Goal: Task Accomplishment & Management: Use online tool/utility

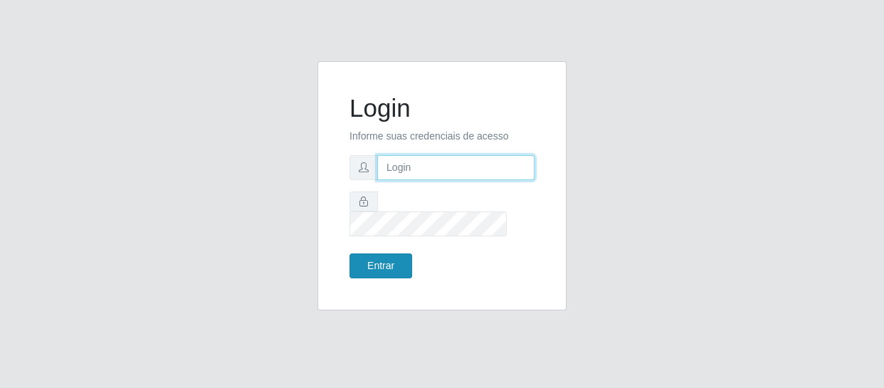
type input "[EMAIL_ADDRESS][DOMAIN_NAME]"
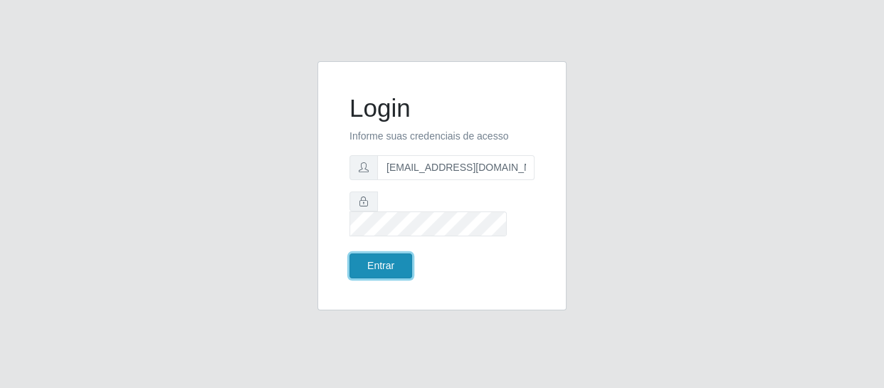
click at [383, 266] on button "Entrar" at bounding box center [380, 265] width 63 height 25
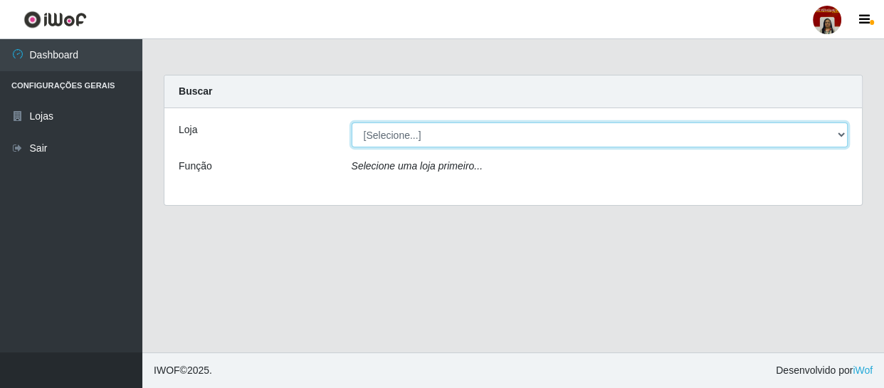
click at [458, 135] on select "[Selecione...] Mar Vermelho - Loja 04" at bounding box center [600, 134] width 497 height 25
select select "251"
click at [352, 122] on select "[Selecione...] Mar Vermelho - Loja 04" at bounding box center [600, 134] width 497 height 25
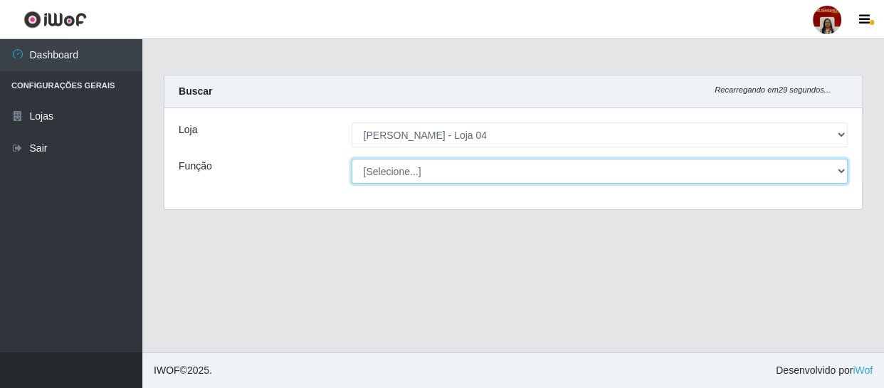
click at [452, 167] on select "[Selecione...] ASG ASG + ASG ++ Auxiliar de Depósito Auxiliar de Depósito + Aux…" at bounding box center [600, 171] width 497 height 25
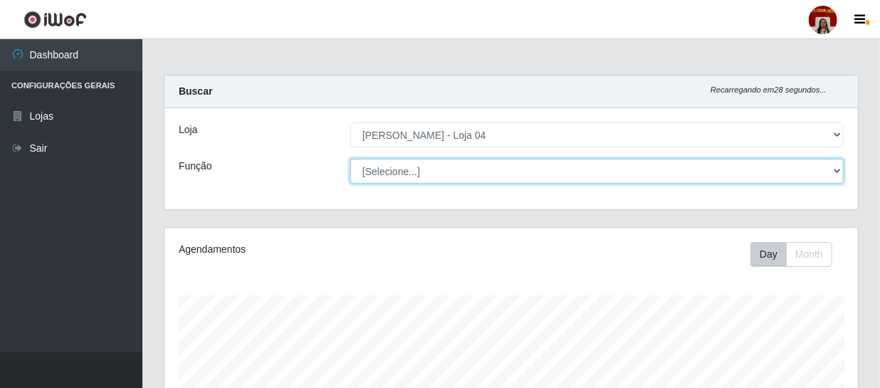
scroll to position [295, 693]
select select "22"
click at [350, 159] on select "[Selecione...] ASG ASG + ASG ++ Auxiliar de Depósito Auxiliar de Depósito + Aux…" at bounding box center [596, 171] width 493 height 25
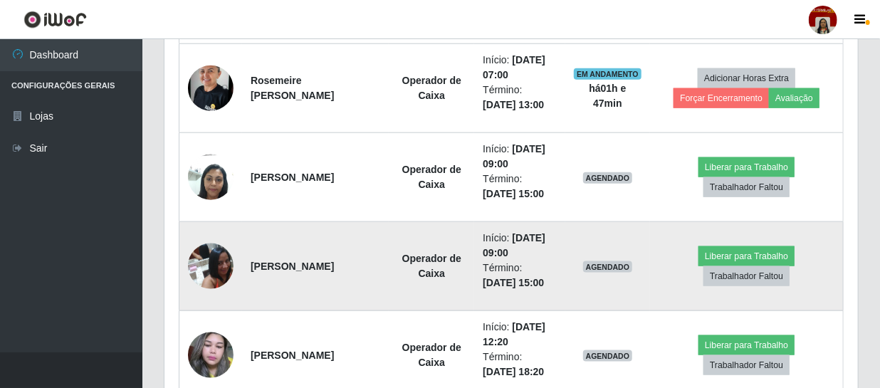
scroll to position [647, 0]
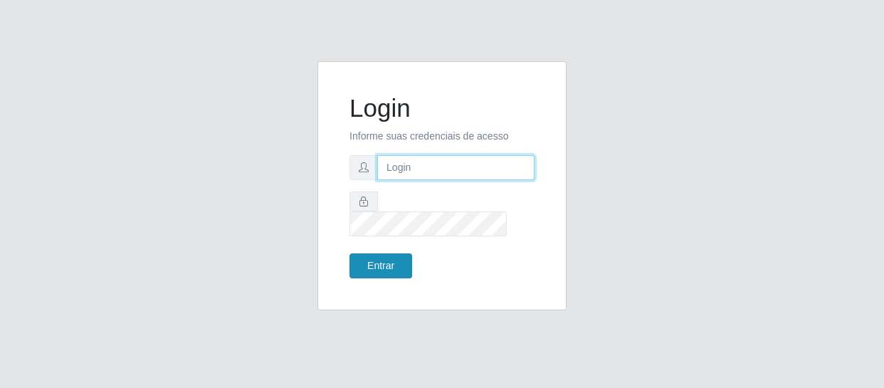
type input "[EMAIL_ADDRESS][DOMAIN_NAME]"
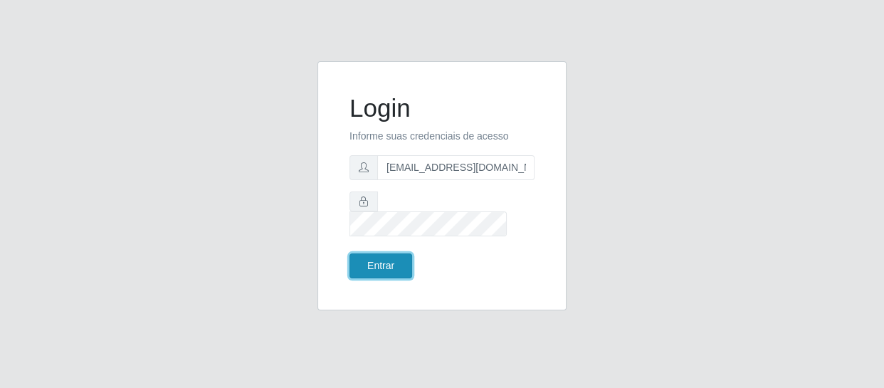
click at [388, 256] on button "Entrar" at bounding box center [380, 265] width 63 height 25
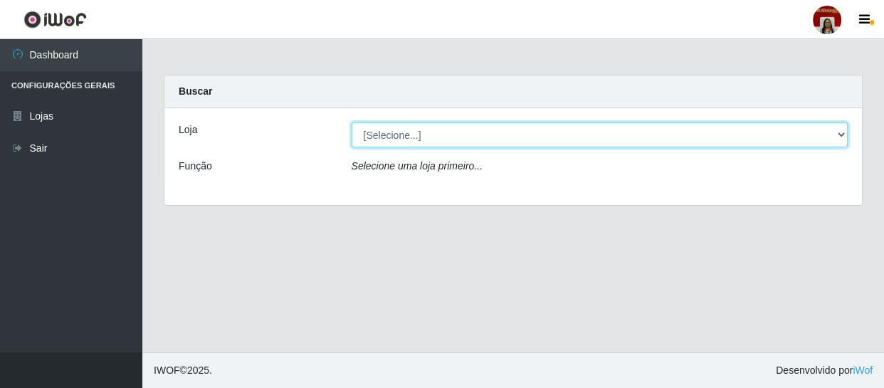
click at [834, 133] on select "[Selecione...] Mar Vermelho - Loja 04" at bounding box center [600, 134] width 497 height 25
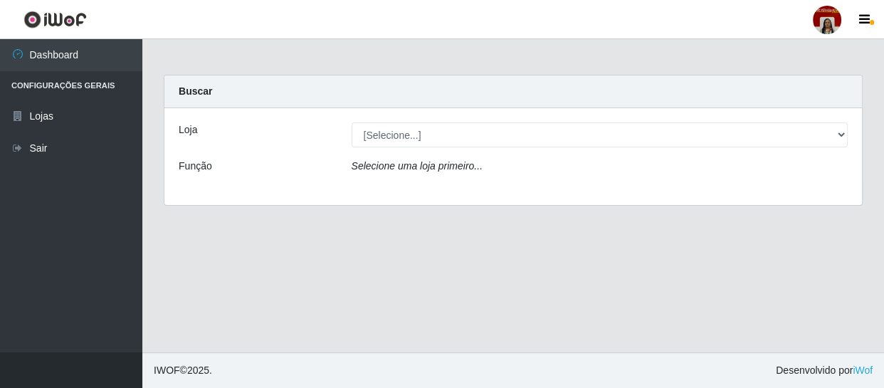
click at [641, 184] on div "Loja [Selecione...] Mar Vermelho - Loja 04 Função Selecione uma loja primeiro..." at bounding box center [513, 156] width 698 height 97
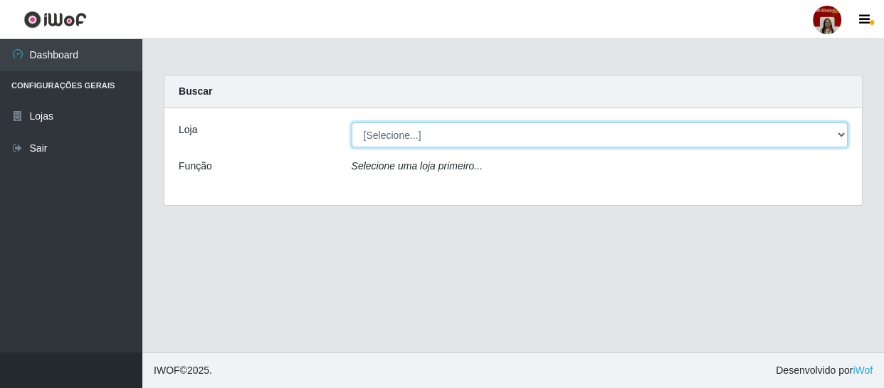
click at [834, 132] on select "[Selecione...] Mar Vermelho - Loja 04" at bounding box center [600, 134] width 497 height 25
select select "251"
click at [352, 122] on select "[Selecione...] Mar Vermelho - Loja 04" at bounding box center [600, 134] width 497 height 25
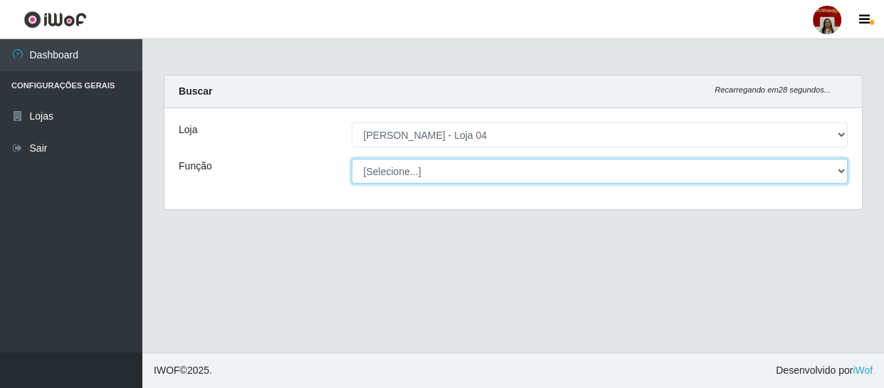
click at [840, 169] on select "[Selecione...] ASG ASG + ASG ++ Auxiliar de Depósito Auxiliar de Depósito + Aux…" at bounding box center [600, 171] width 497 height 25
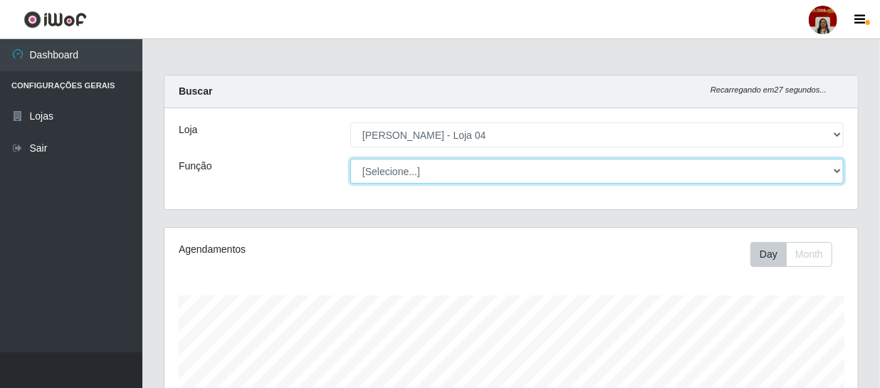
scroll to position [295, 693]
select select "22"
click at [350, 159] on select "[Selecione...] ASG ASG + ASG ++ Auxiliar de Depósito Auxiliar de Depósito + Aux…" at bounding box center [596, 171] width 493 height 25
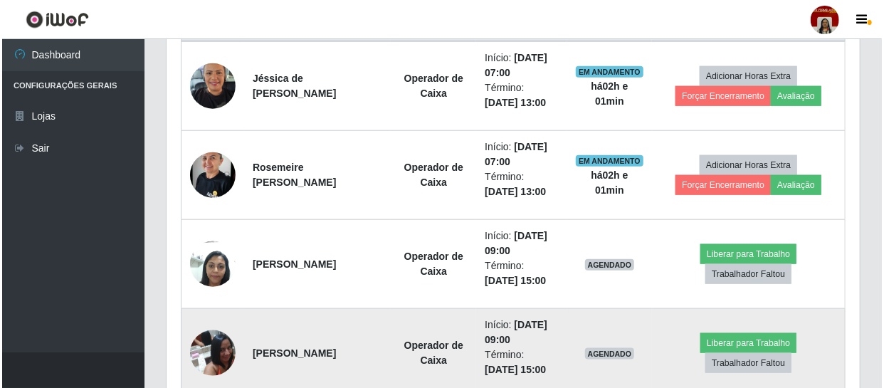
scroll to position [647, 0]
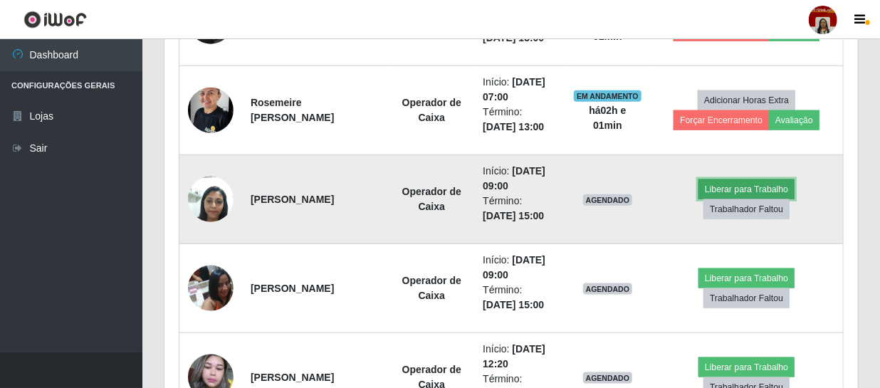
click at [769, 188] on button "Liberar para Trabalho" at bounding box center [746, 189] width 96 height 20
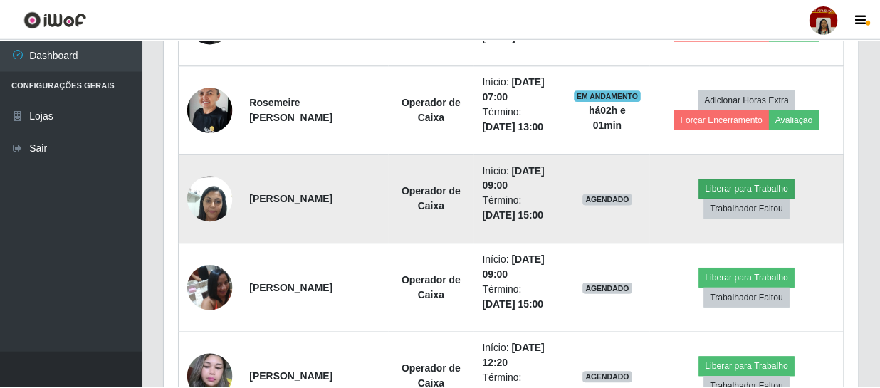
scroll to position [295, 687]
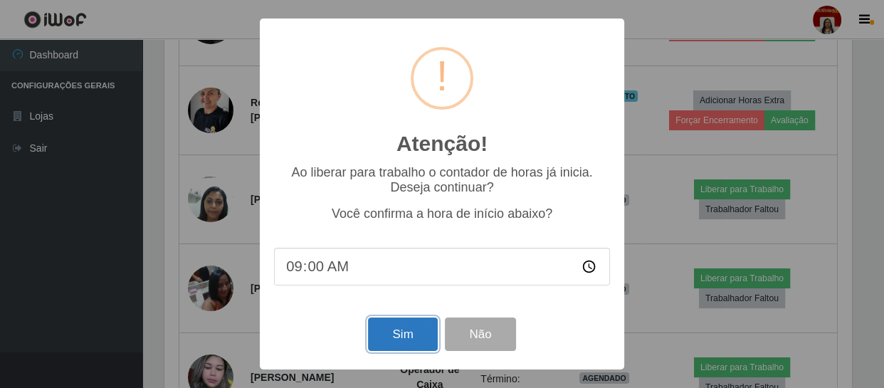
click at [400, 334] on button "Sim" at bounding box center [402, 333] width 69 height 33
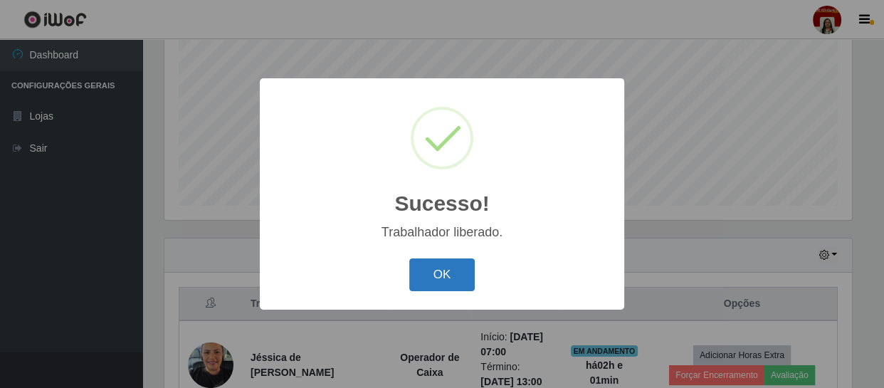
click at [448, 270] on button "OK" at bounding box center [442, 274] width 66 height 33
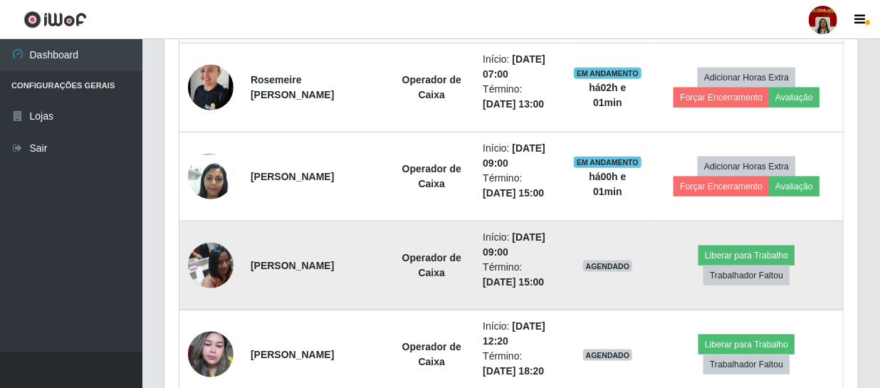
scroll to position [691, 0]
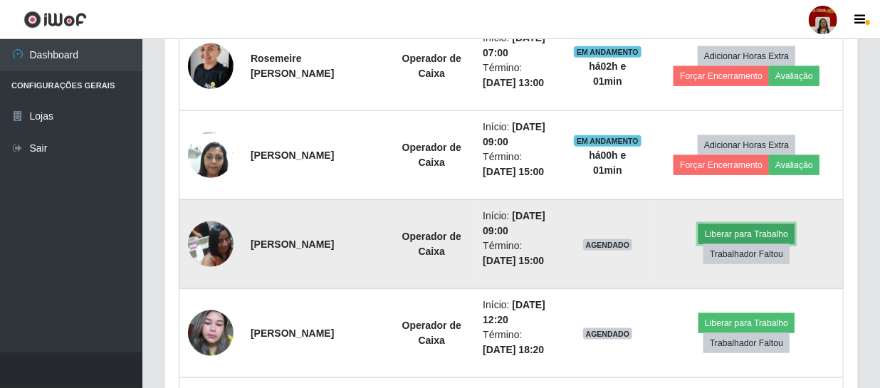
click at [761, 228] on button "Liberar para Trabalho" at bounding box center [746, 234] width 96 height 20
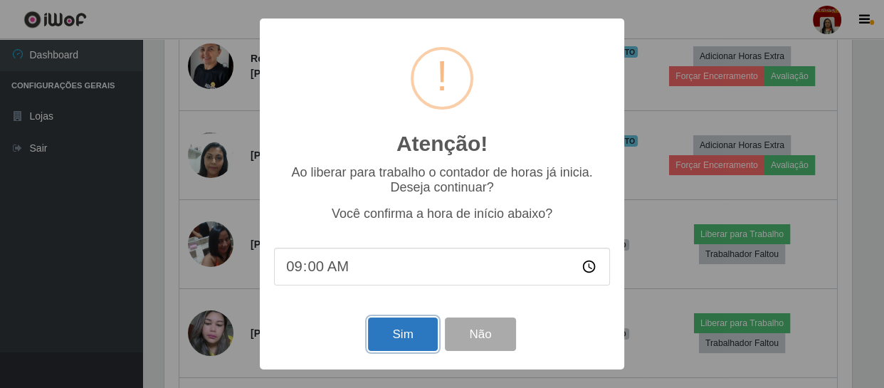
click at [414, 332] on button "Sim" at bounding box center [402, 333] width 69 height 33
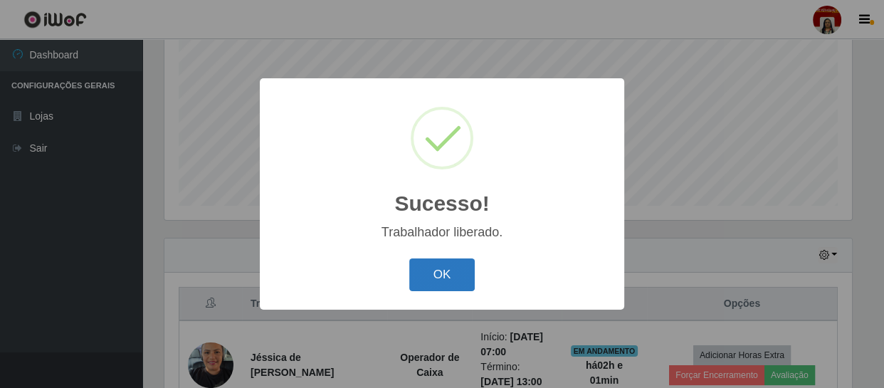
click at [455, 273] on button "OK" at bounding box center [442, 274] width 66 height 33
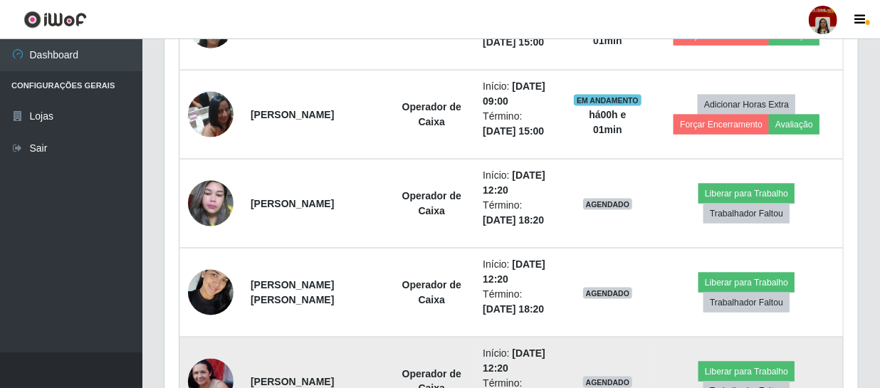
scroll to position [885, 0]
